Goal: Transaction & Acquisition: Purchase product/service

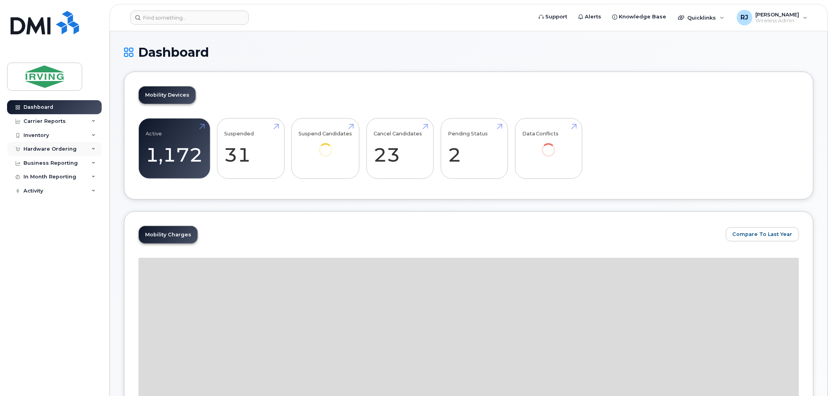
click at [71, 152] on div "Hardware Ordering" at bounding box center [49, 149] width 53 height 6
click at [54, 160] on link "Overview" at bounding box center [61, 163] width 81 height 15
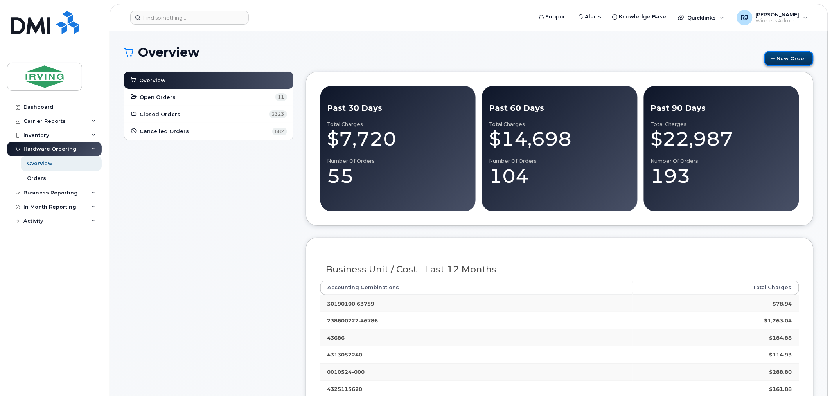
click at [790, 54] on link "New Order" at bounding box center [788, 58] width 49 height 14
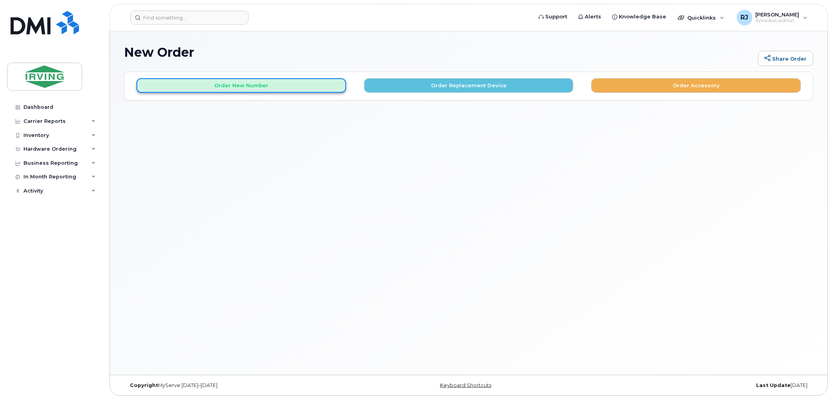
click at [288, 85] on button "Order New Number" at bounding box center [242, 85] width 210 height 14
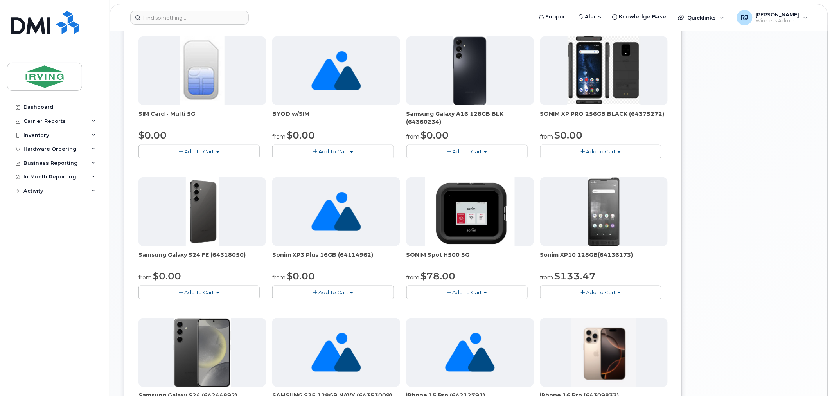
scroll to position [124, 0]
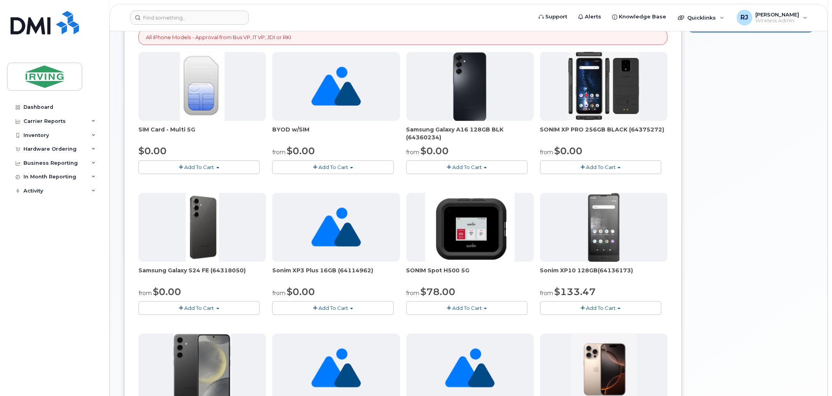
click at [225, 311] on button "Add To Cart" at bounding box center [198, 308] width 121 height 14
click at [784, 257] on div "Your Cart is Empty! Choose product from the left side and you will see the new …" at bounding box center [750, 304] width 125 height 713
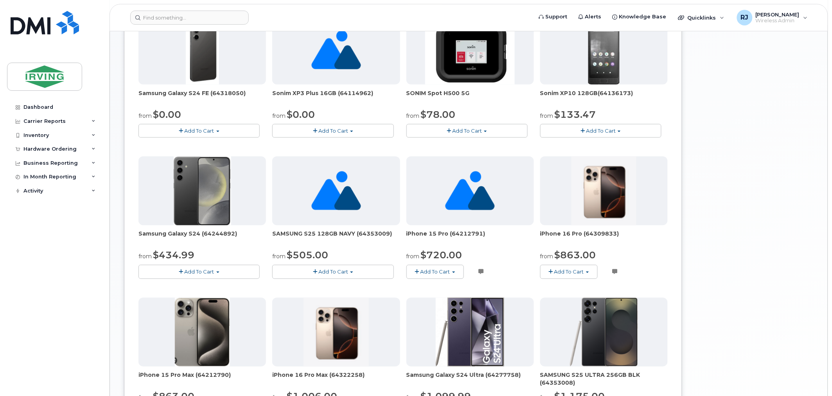
scroll to position [341, 0]
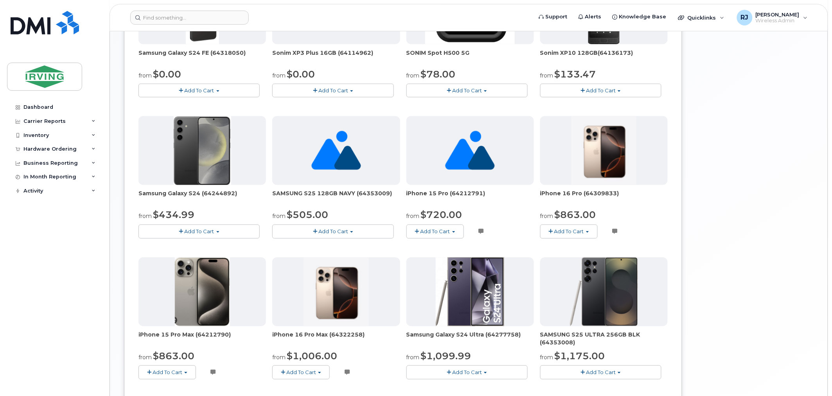
click at [355, 231] on button "Add To Cart" at bounding box center [332, 232] width 121 height 14
drag, startPoint x: 784, startPoint y: 209, endPoint x: 783, endPoint y: 225, distance: 16.1
click at [783, 225] on div "Your Cart is Empty! Choose product from the left side and you will see the new …" at bounding box center [750, 86] width 125 height 713
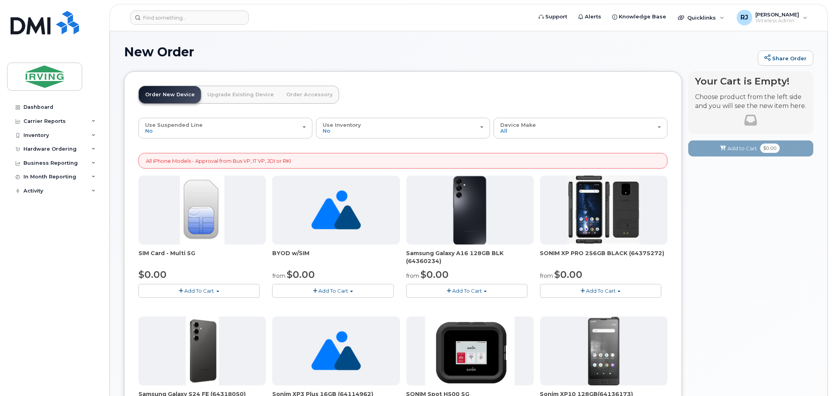
scroll to position [0, 0]
